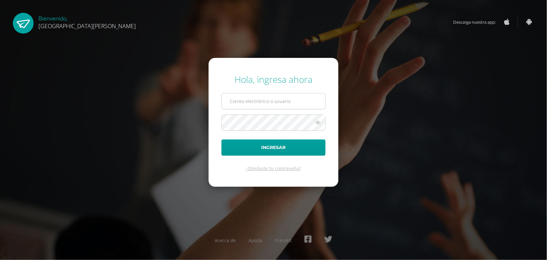
click at [284, 98] on input "text" at bounding box center [273, 102] width 103 height 16
type input "astridfgdg@hotmail.com"
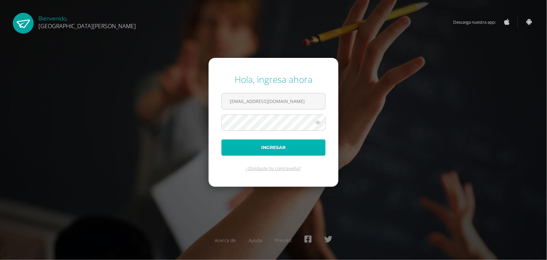
click at [274, 148] on button "Ingresar" at bounding box center [273, 148] width 104 height 16
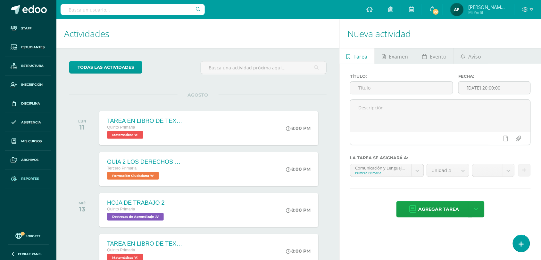
click at [35, 178] on span "Reportes" at bounding box center [30, 179] width 18 height 5
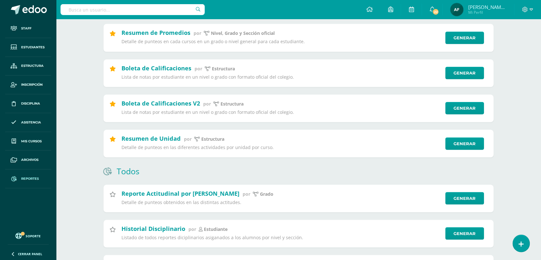
scroll to position [60, 0]
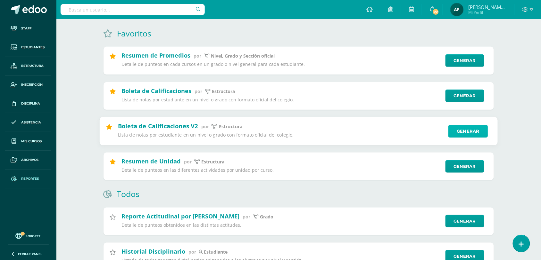
click at [467, 132] on link "Generar" at bounding box center [467, 131] width 39 height 13
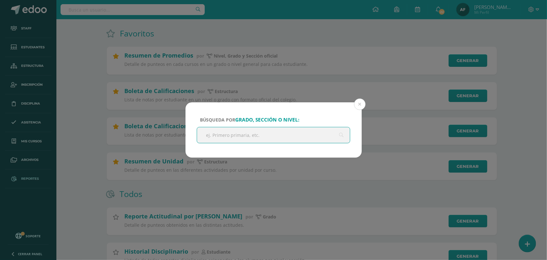
click at [253, 137] on input "text" at bounding box center [273, 136] width 153 height 16
type input "primero"
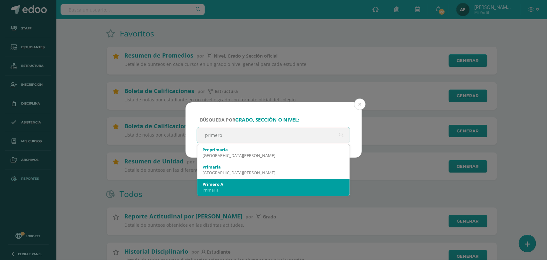
click at [234, 189] on div "Primaria" at bounding box center [273, 190] width 142 height 6
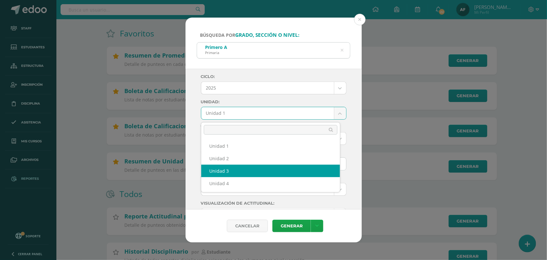
select select "Unidad 3"
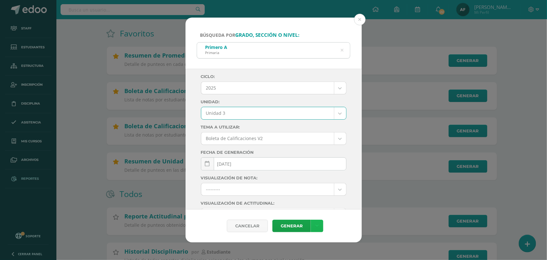
click at [316, 226] on icon at bounding box center [317, 226] width 4 height 5
click at [314, 194] on link "Descargar como PDF" at bounding box center [317, 195] width 68 height 10
click at [343, 49] on icon at bounding box center [342, 50] width 3 height 16
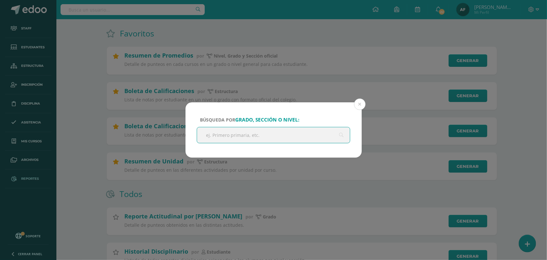
click at [257, 134] on input "text" at bounding box center [273, 136] width 153 height 16
type input "e"
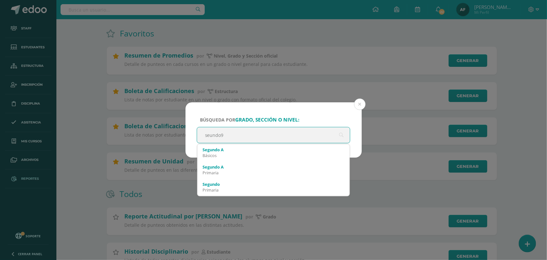
type input "seundo"
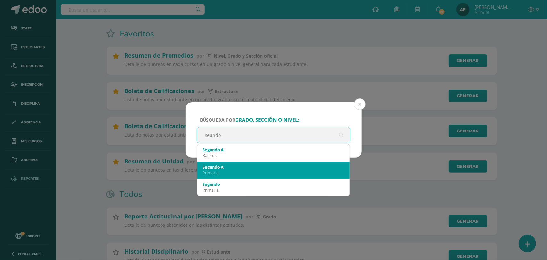
click at [219, 170] on div "Primaria" at bounding box center [273, 173] width 142 height 6
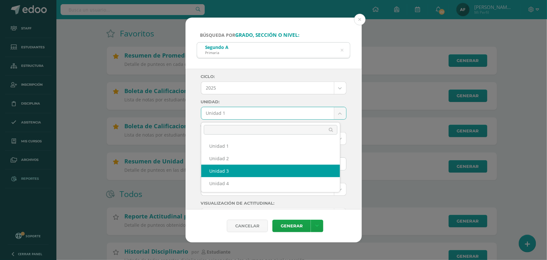
select select "Unidad 3"
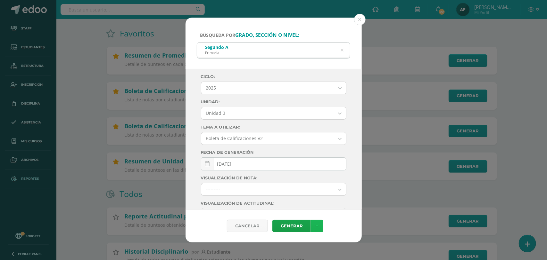
click at [319, 225] on link at bounding box center [317, 226] width 12 height 12
click at [328, 195] on link "Descargar como PDF" at bounding box center [317, 195] width 68 height 10
click at [343, 51] on icon at bounding box center [342, 50] width 3 height 16
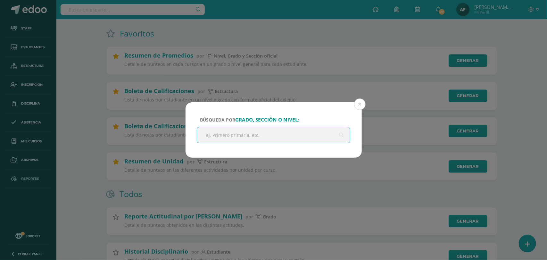
click at [264, 138] on input "text" at bounding box center [273, 136] width 153 height 16
type input "tercero"
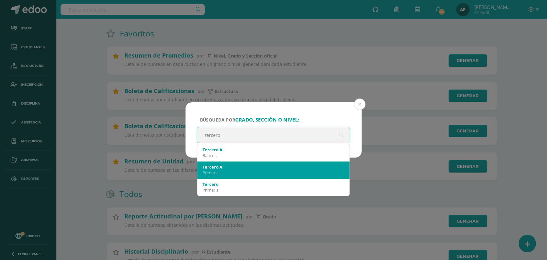
click at [225, 172] on div "Primaria" at bounding box center [273, 173] width 142 height 6
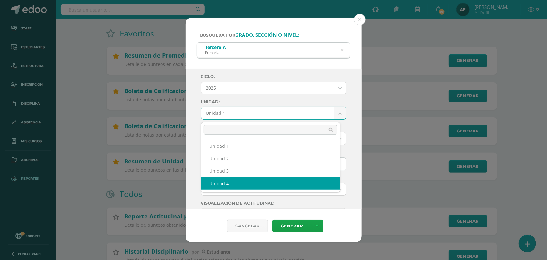
select select "Unidad 4"
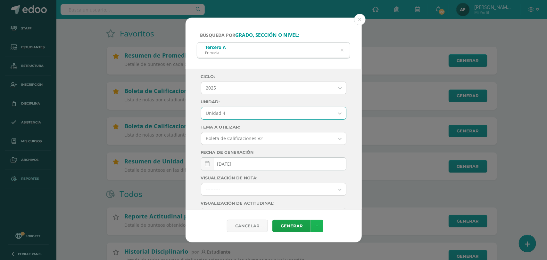
click at [318, 226] on link at bounding box center [317, 226] width 12 height 12
click at [322, 196] on link "Descargar como PDF" at bounding box center [317, 195] width 68 height 10
click at [345, 50] on div "Tercero A Primaria" at bounding box center [273, 50] width 153 height 14
click at [343, 52] on icon at bounding box center [342, 50] width 3 height 16
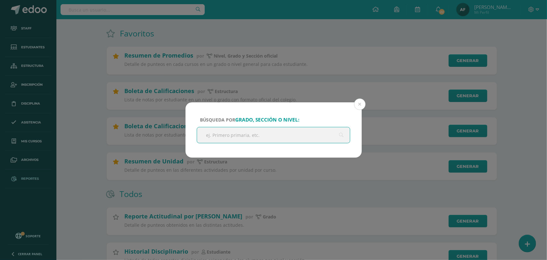
click at [251, 136] on input "text" at bounding box center [273, 136] width 153 height 16
type input "cuarto"
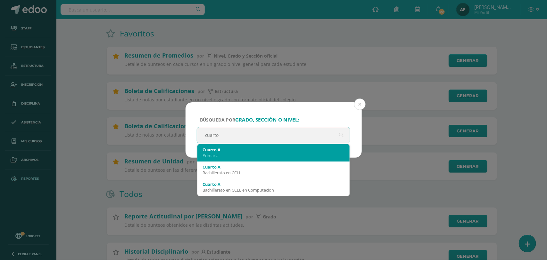
click at [263, 157] on div "Primaria" at bounding box center [273, 156] width 142 height 6
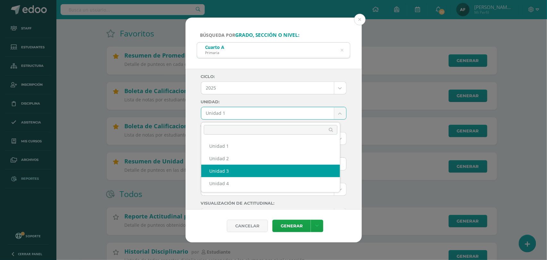
select select "Unidad 3"
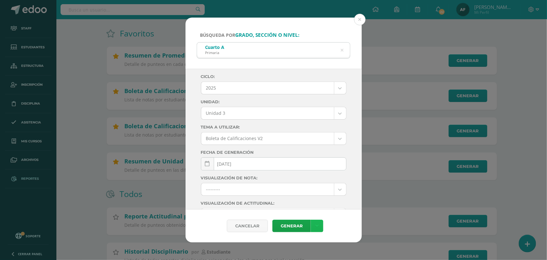
click at [314, 222] on link at bounding box center [317, 226] width 12 height 12
click at [317, 194] on link "Descargar como PDF" at bounding box center [317, 195] width 68 height 10
click at [344, 50] on div "Cuarto A Primaria" at bounding box center [273, 50] width 153 height 14
click at [343, 50] on div "Cuarto A Primaria" at bounding box center [273, 50] width 153 height 14
click at [342, 50] on icon at bounding box center [342, 50] width 3 height 16
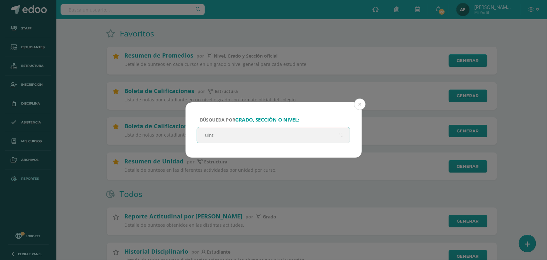
type input "uinto"
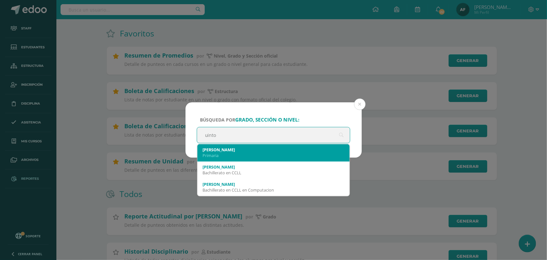
click at [214, 157] on div "Primaria" at bounding box center [273, 156] width 142 height 6
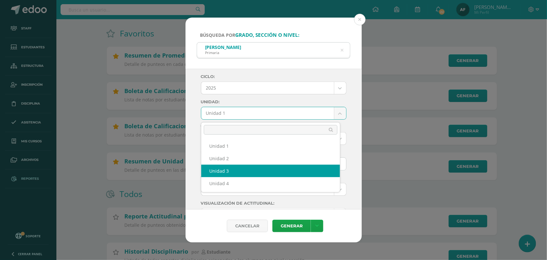
select select "Unidad 3"
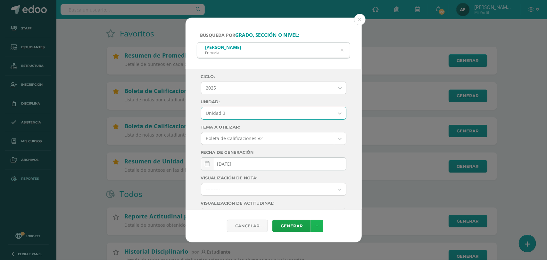
click at [316, 226] on icon at bounding box center [317, 226] width 4 height 5
click at [319, 195] on link "Descargar como PDF" at bounding box center [317, 195] width 68 height 10
click at [342, 50] on icon at bounding box center [342, 50] width 3 height 16
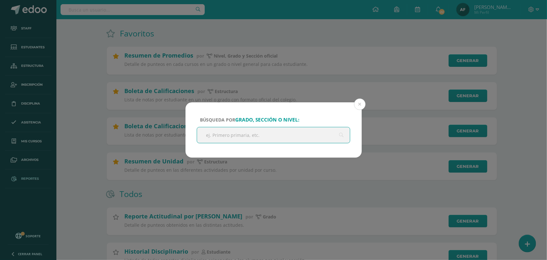
click at [253, 135] on input "text" at bounding box center [273, 136] width 153 height 16
type input "sexto"
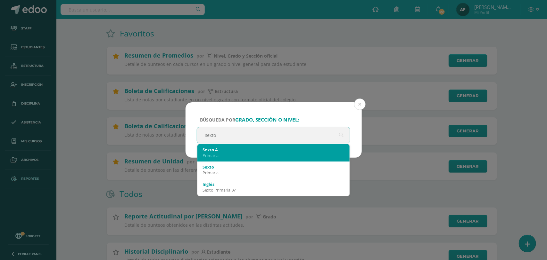
click at [224, 153] on div "Primaria" at bounding box center [273, 156] width 142 height 6
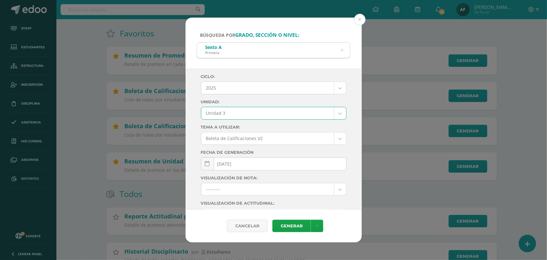
select select "Unidad 3"
click at [317, 225] on icon at bounding box center [317, 226] width 4 height 5
click at [321, 194] on link "Descargar como PDF" at bounding box center [317, 195] width 68 height 10
click at [359, 20] on button at bounding box center [360, 20] width 12 height 12
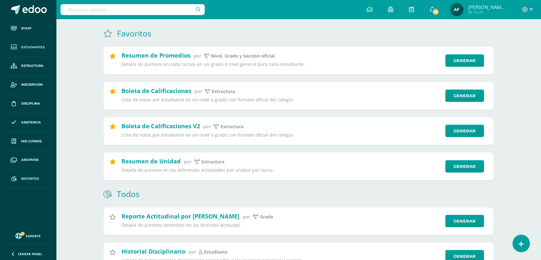
click at [31, 47] on span "Estudiantes" at bounding box center [32, 47] width 23 height 5
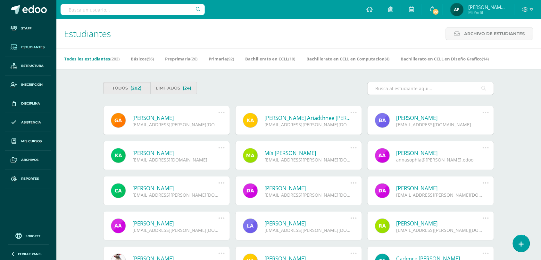
click at [434, 87] on input "text" at bounding box center [431, 88] width 126 height 12
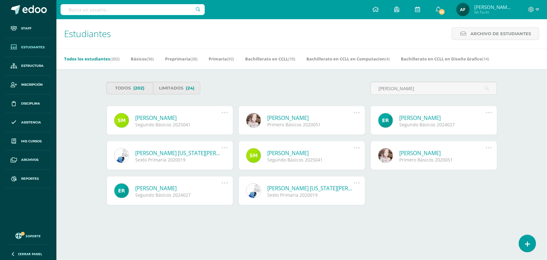
type input "sergio"
click at [183, 120] on link "Sergio Antonio Matías Hernández" at bounding box center [179, 117] width 86 height 7
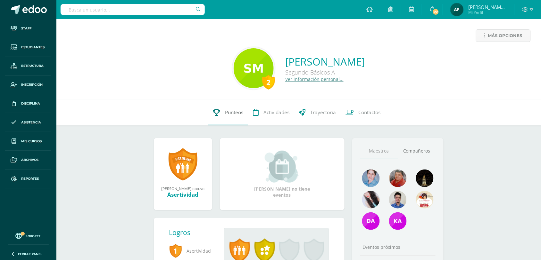
click at [234, 112] on span "Punteos" at bounding box center [234, 112] width 18 height 7
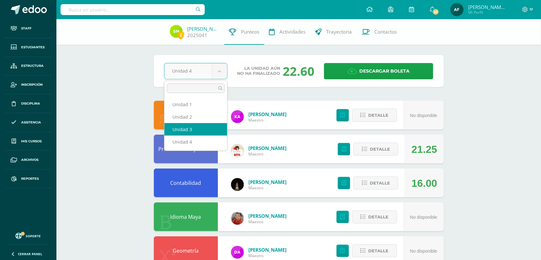
select select "Unidad 3"
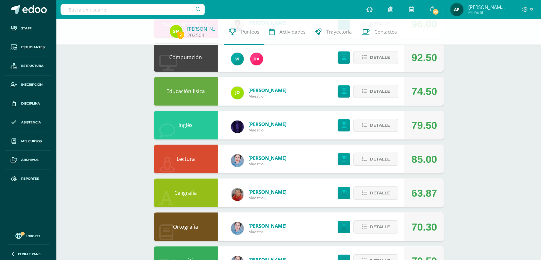
scroll to position [345, 0]
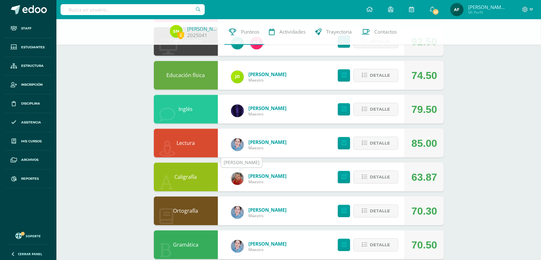
click at [240, 178] on img at bounding box center [237, 179] width 13 height 13
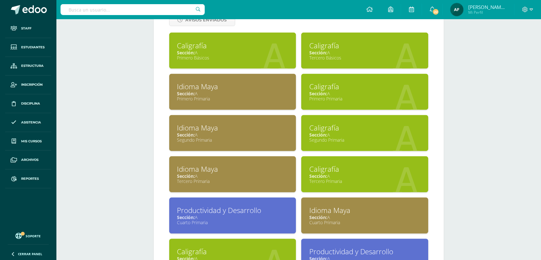
scroll to position [295, 0]
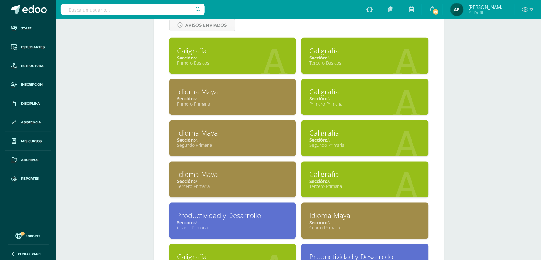
click at [320, 50] on div "Caligrafía" at bounding box center [364, 51] width 111 height 10
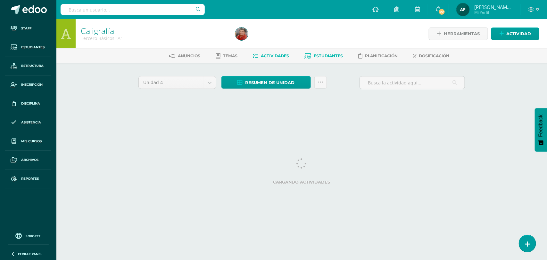
click at [328, 56] on span "Estudiantes" at bounding box center [328, 56] width 29 height 5
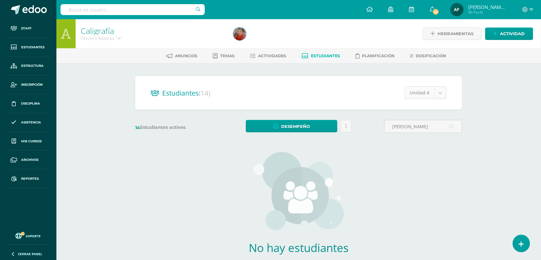
type input "[PERSON_NAME]"
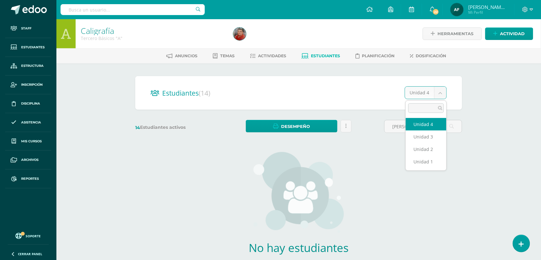
click at [438, 95] on body "Staff Estudiantes Estructura Inscripción Disciplina Asistencia Mis cursos Archi…" at bounding box center [270, 154] width 541 height 308
select select "/dashboard/teacher/section/2703/students/?unit=157577"
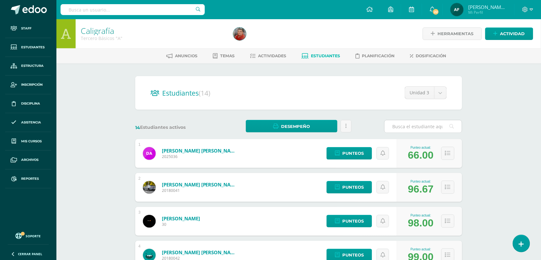
click at [399, 127] on input "text" at bounding box center [422, 126] width 77 height 12
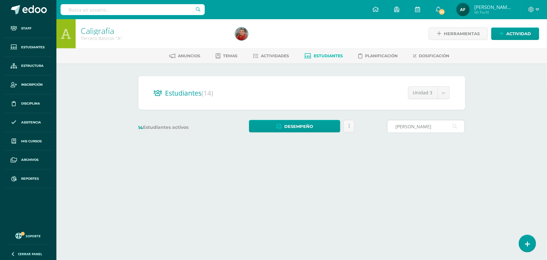
type input "sergio matias"
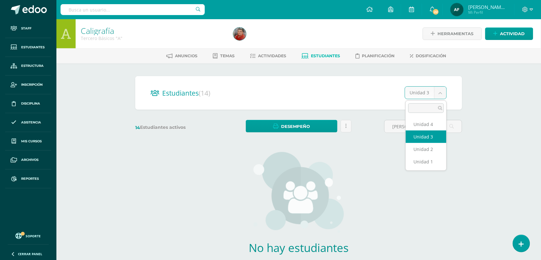
click at [440, 89] on body "Staff Estudiantes Estructura Inscripción Disciplina Asistencia Mis cursos Archi…" at bounding box center [270, 154] width 541 height 308
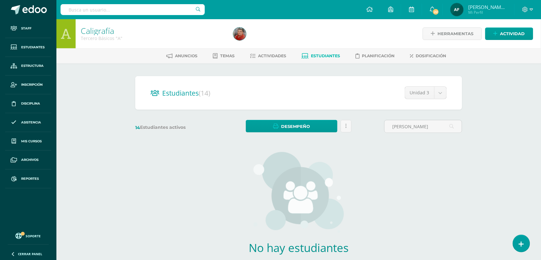
click at [318, 55] on span "Estudiantes" at bounding box center [325, 56] width 29 height 5
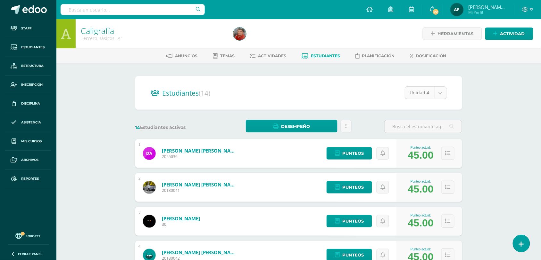
click at [440, 91] on body "Staff Estudiantes Estructura Inscripción Disciplina Asistencia Mis cursos Archi…" at bounding box center [270, 257] width 541 height 514
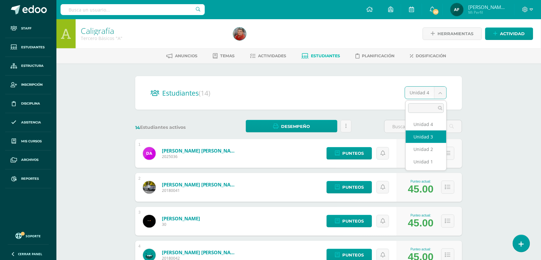
select select "/dashboard/teacher/section/2703/students/?unit=157577"
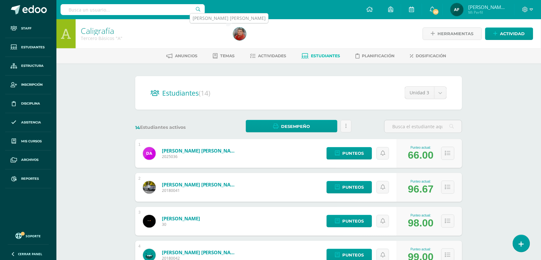
click at [240, 33] on img at bounding box center [239, 34] width 13 height 13
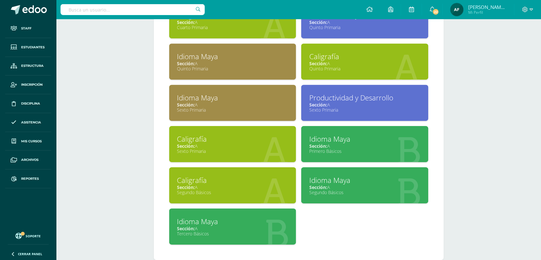
scroll to position [544, 0]
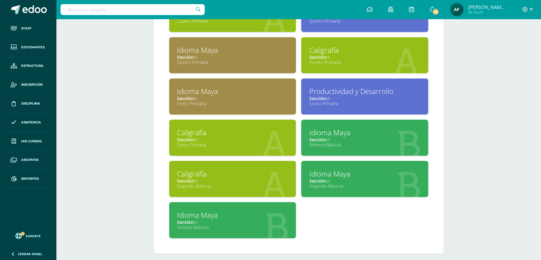
click at [194, 178] on span "Sección:" at bounding box center [186, 181] width 18 height 6
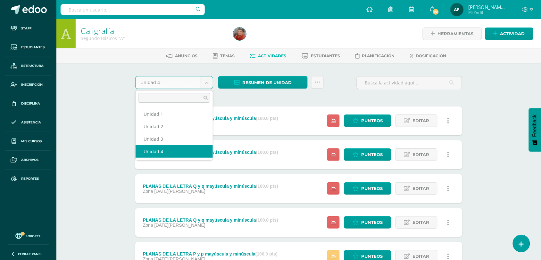
click at [205, 81] on body "Staff Estudiantes Estructura Inscripción Disciplina Asistencia Mis cursos Archi…" at bounding box center [270, 208] width 541 height 416
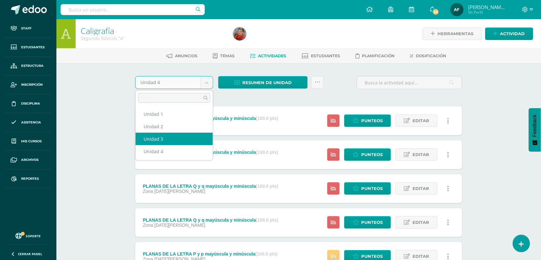
select select "Unidad 3"
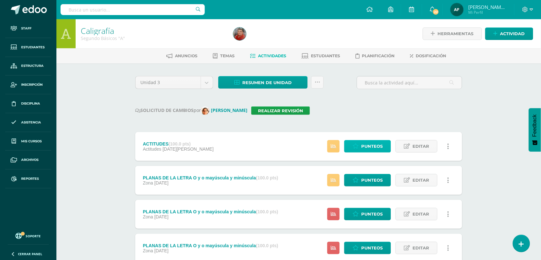
click at [366, 143] on span "Punteos" at bounding box center [371, 147] width 21 height 12
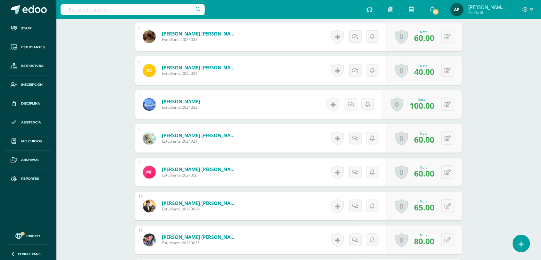
scroll to position [570, 0]
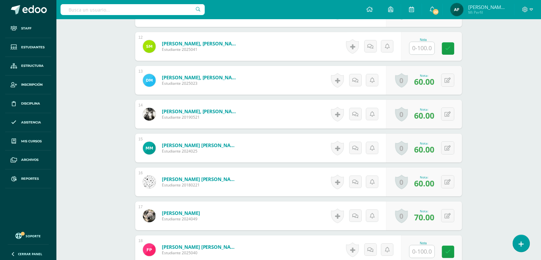
click at [420, 49] on input "text" at bounding box center [421, 48] width 25 height 12
type input "100"
click at [418, 254] on input "text" at bounding box center [426, 252] width 26 height 13
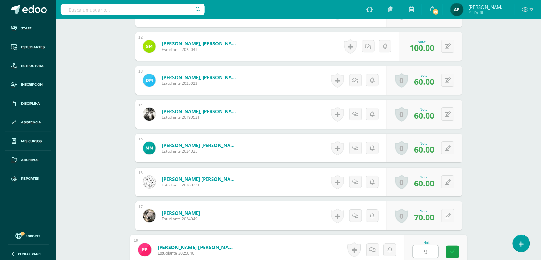
type input "90"
